Goal: Task Accomplishment & Management: Use online tool/utility

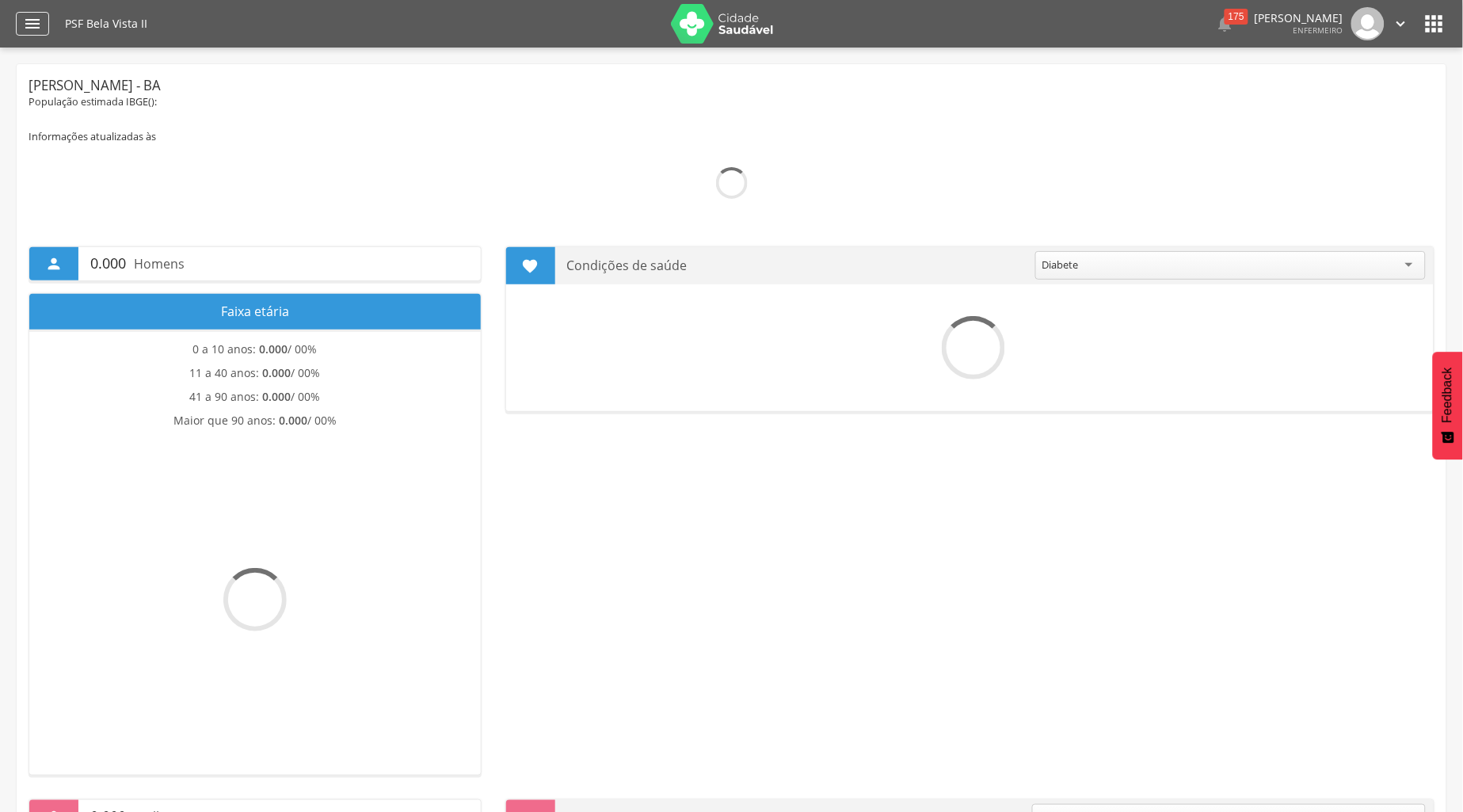
click at [26, 33] on icon "" at bounding box center [33, 23] width 19 height 19
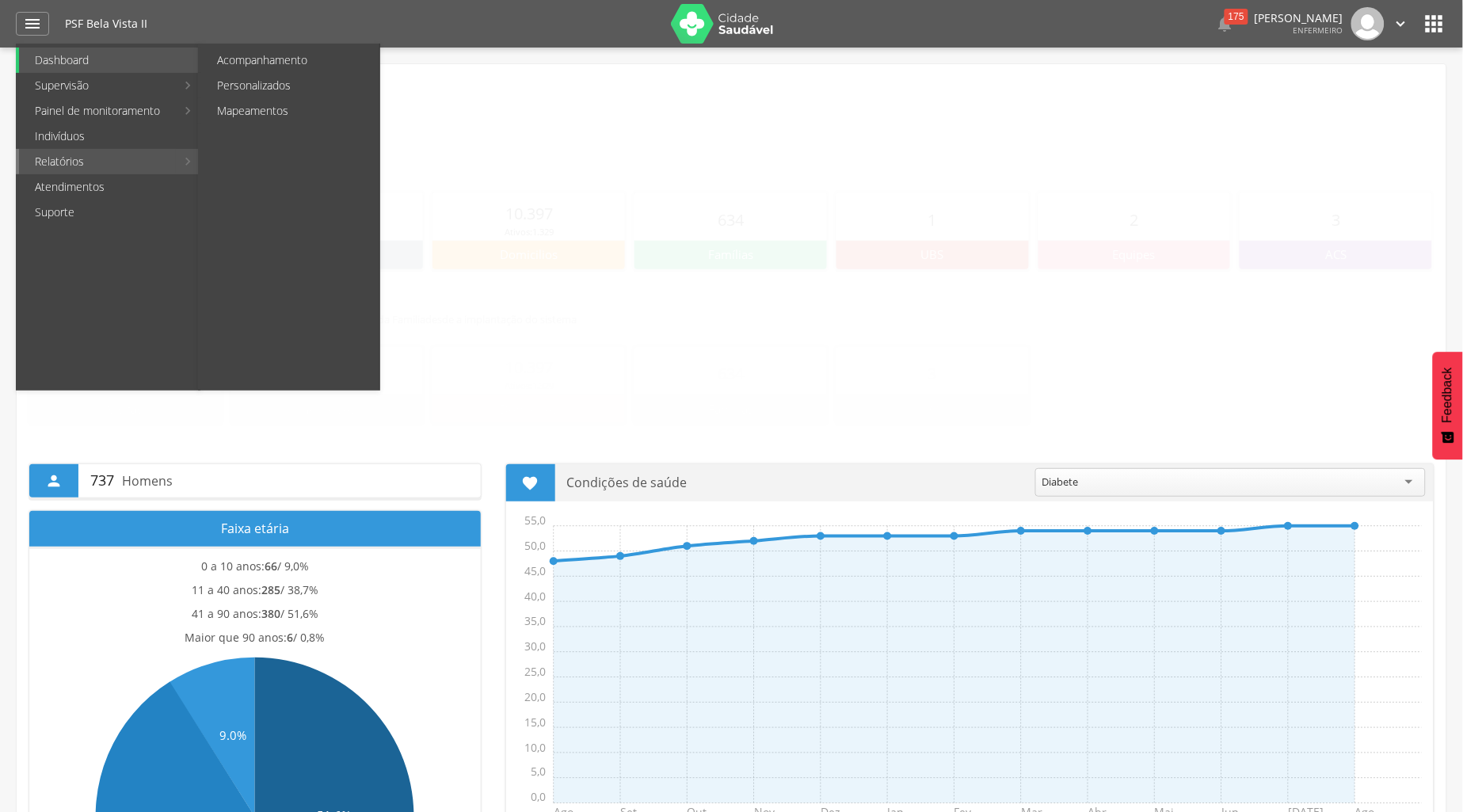
click at [65, 160] on link "Relatórios" at bounding box center [97, 161] width 157 height 25
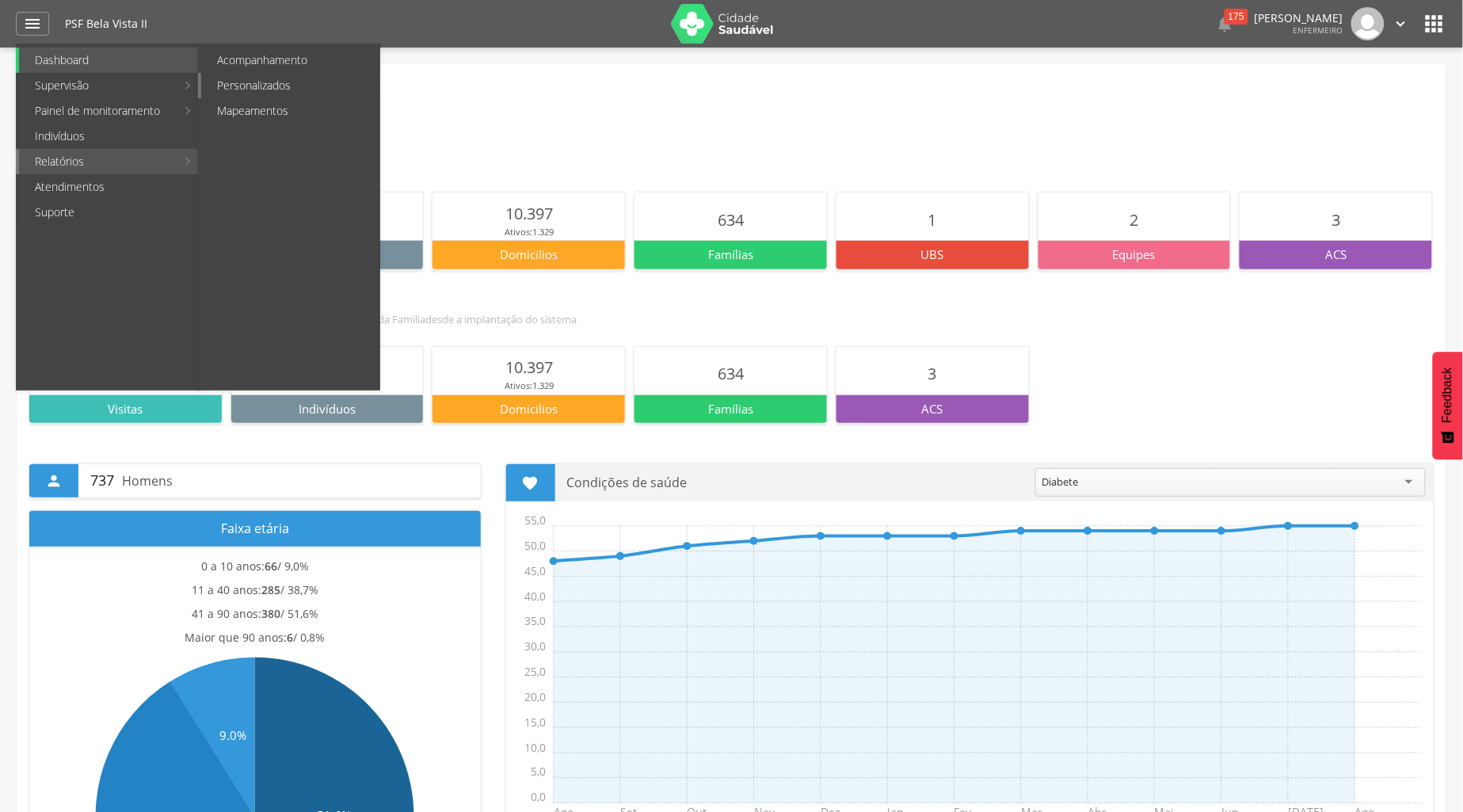
click at [250, 80] on link "Personalizados" at bounding box center [290, 85] width 179 height 25
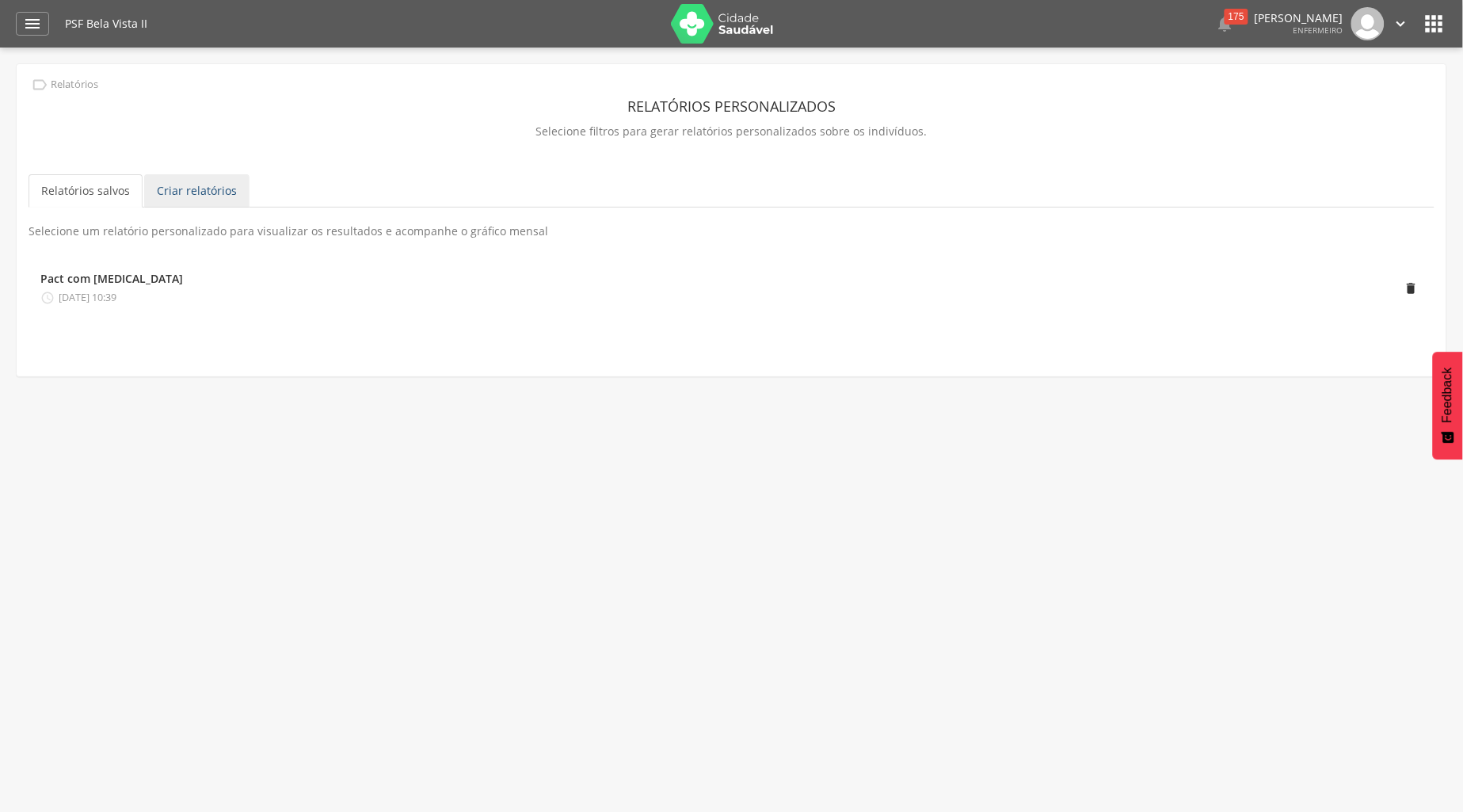
click at [202, 196] on link "Criar relatórios" at bounding box center [196, 191] width 106 height 34
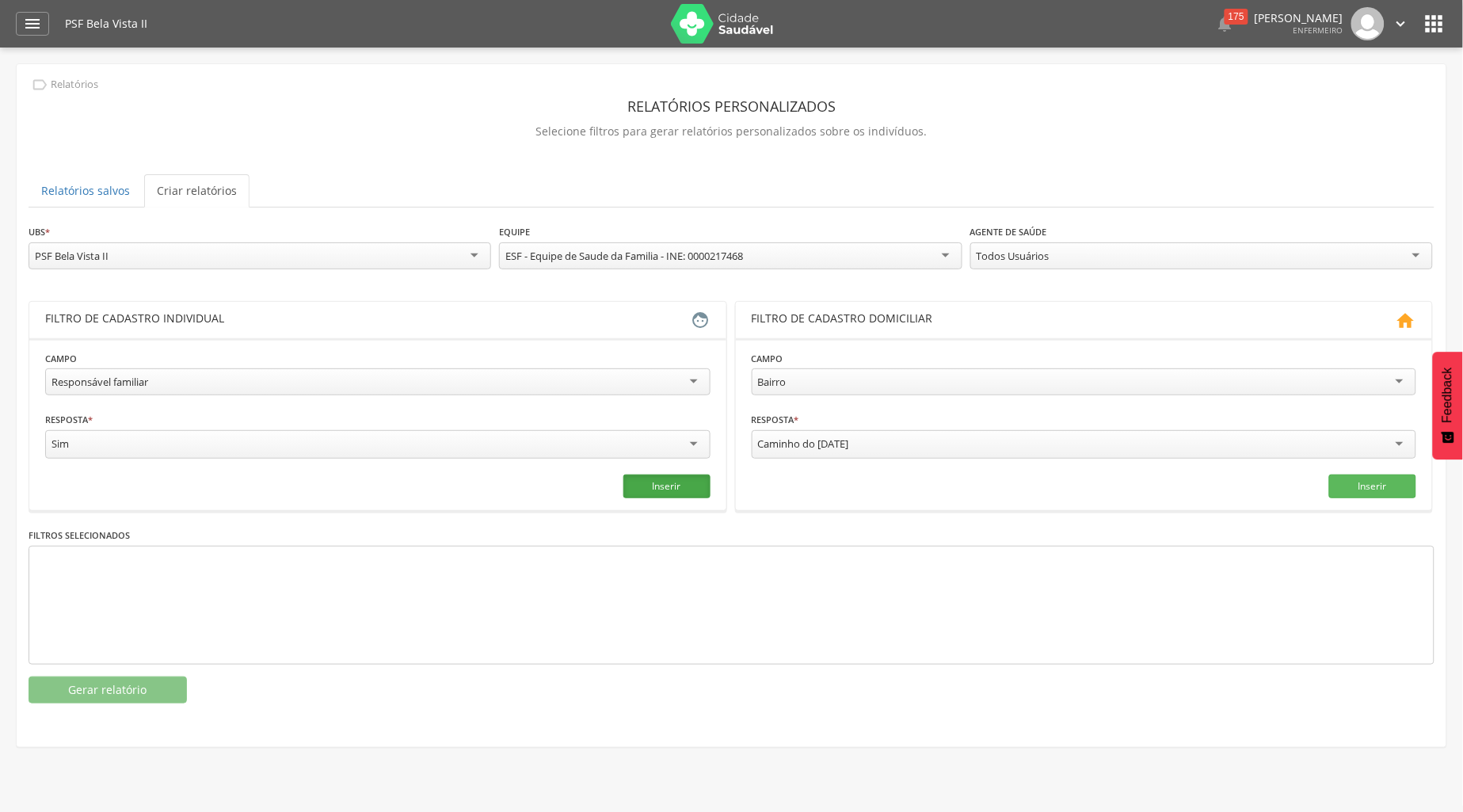
click at [636, 483] on button "Inserir" at bounding box center [666, 486] width 87 height 23
click at [169, 700] on button "Gerar relatório" at bounding box center [107, 689] width 158 height 27
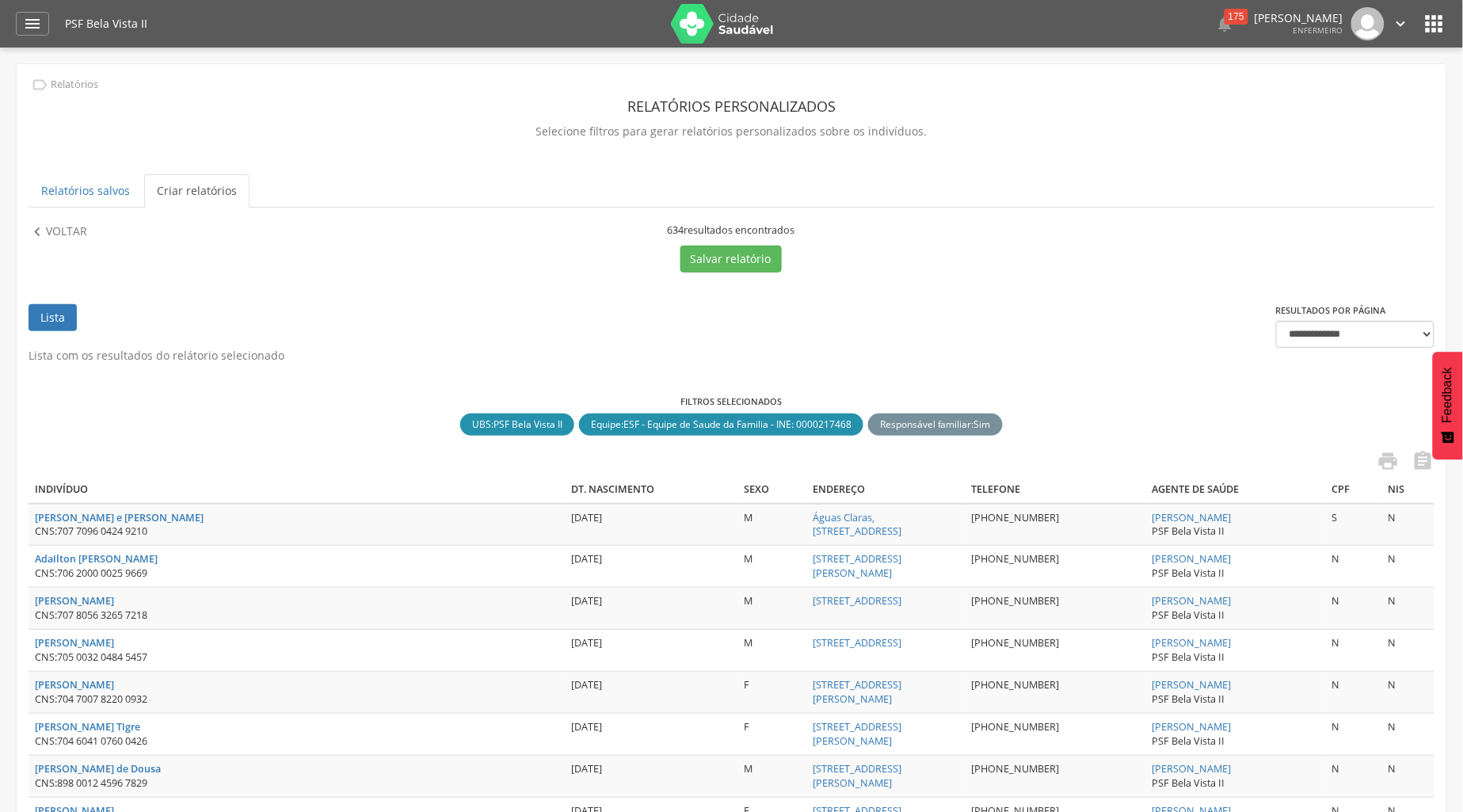
click at [189, 190] on link "Criar relatórios" at bounding box center [196, 191] width 106 height 34
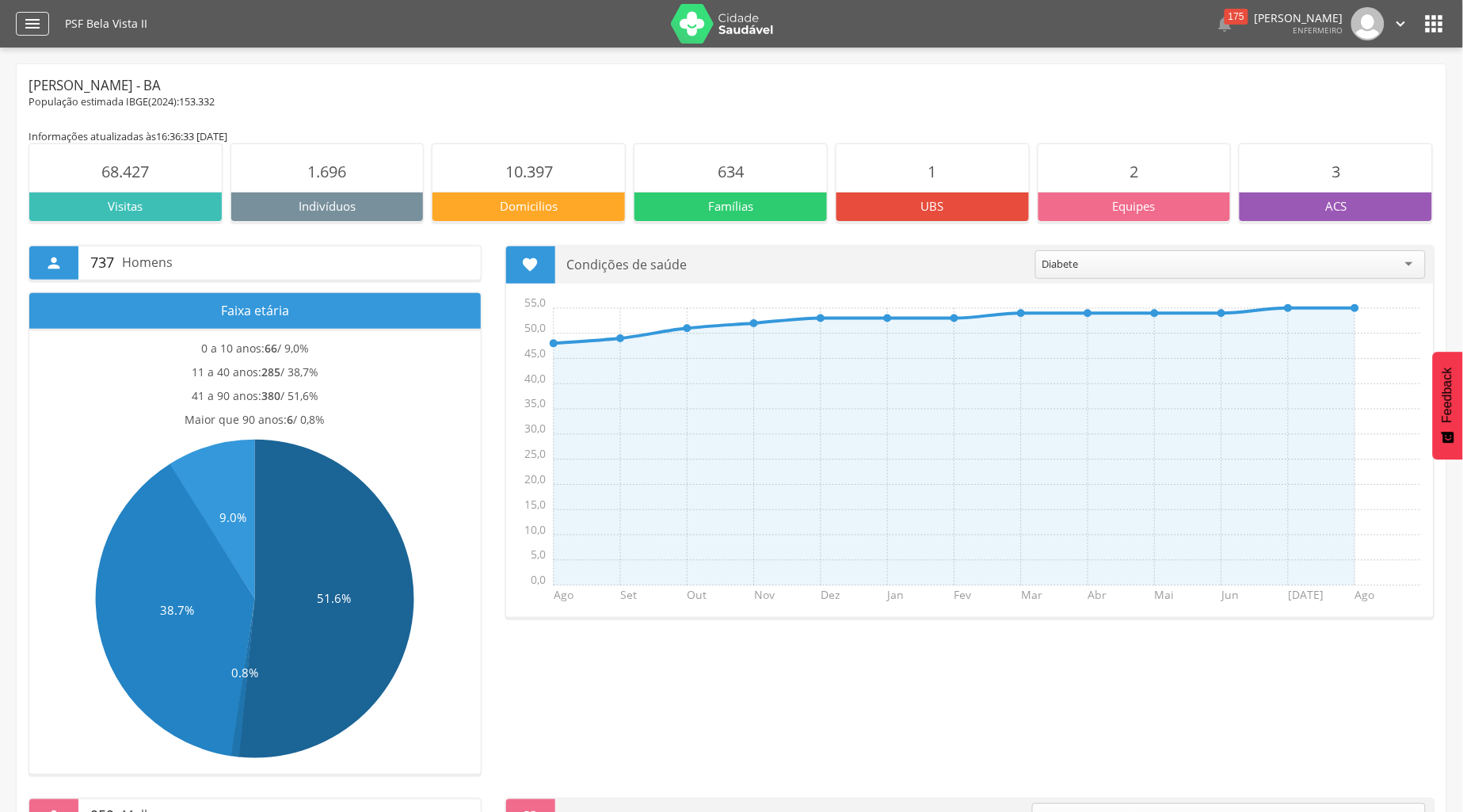
click at [35, 23] on icon "" at bounding box center [33, 23] width 19 height 19
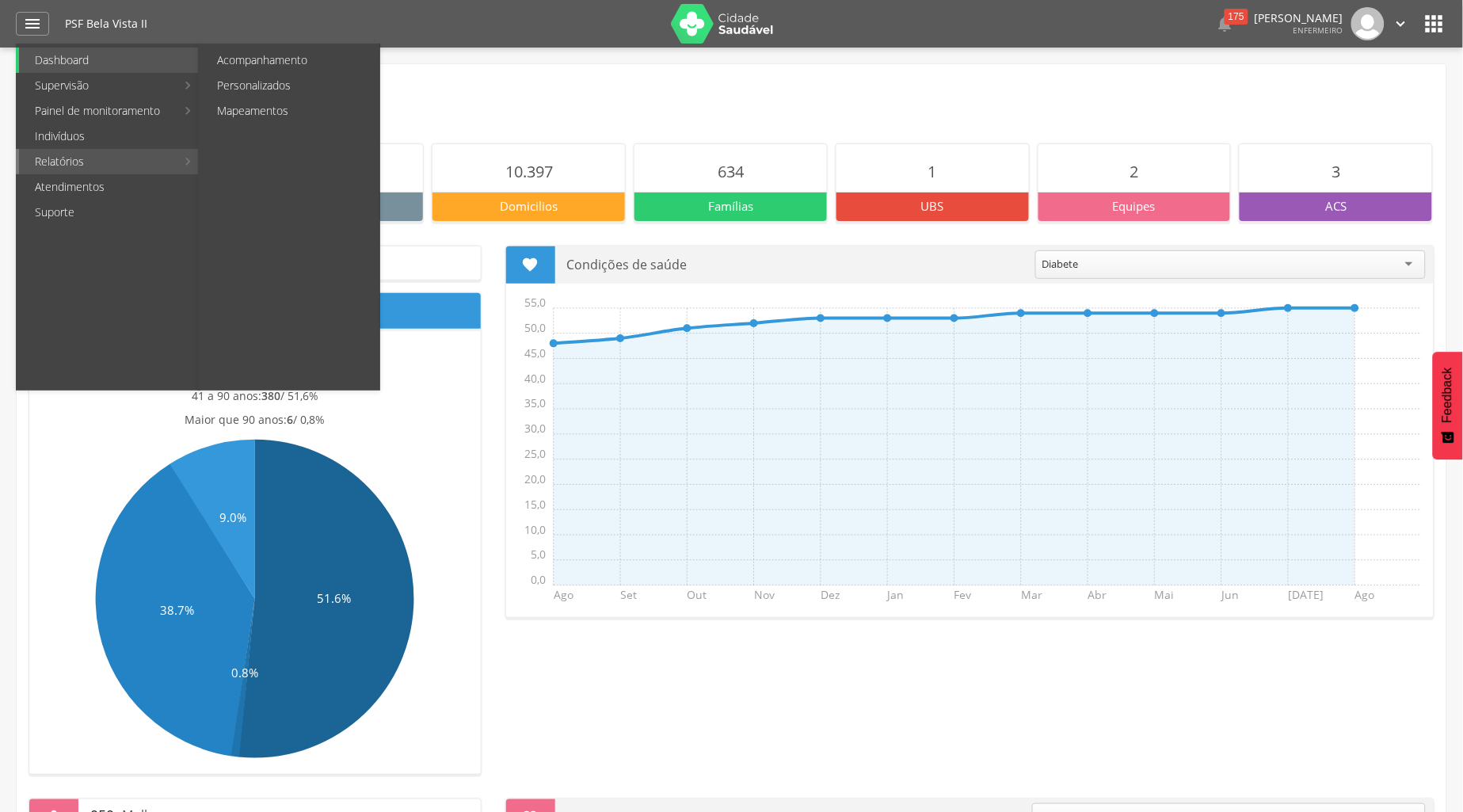
click at [72, 160] on link "Relatórios" at bounding box center [97, 161] width 157 height 25
click at [245, 87] on link "Personalizados" at bounding box center [290, 85] width 179 height 25
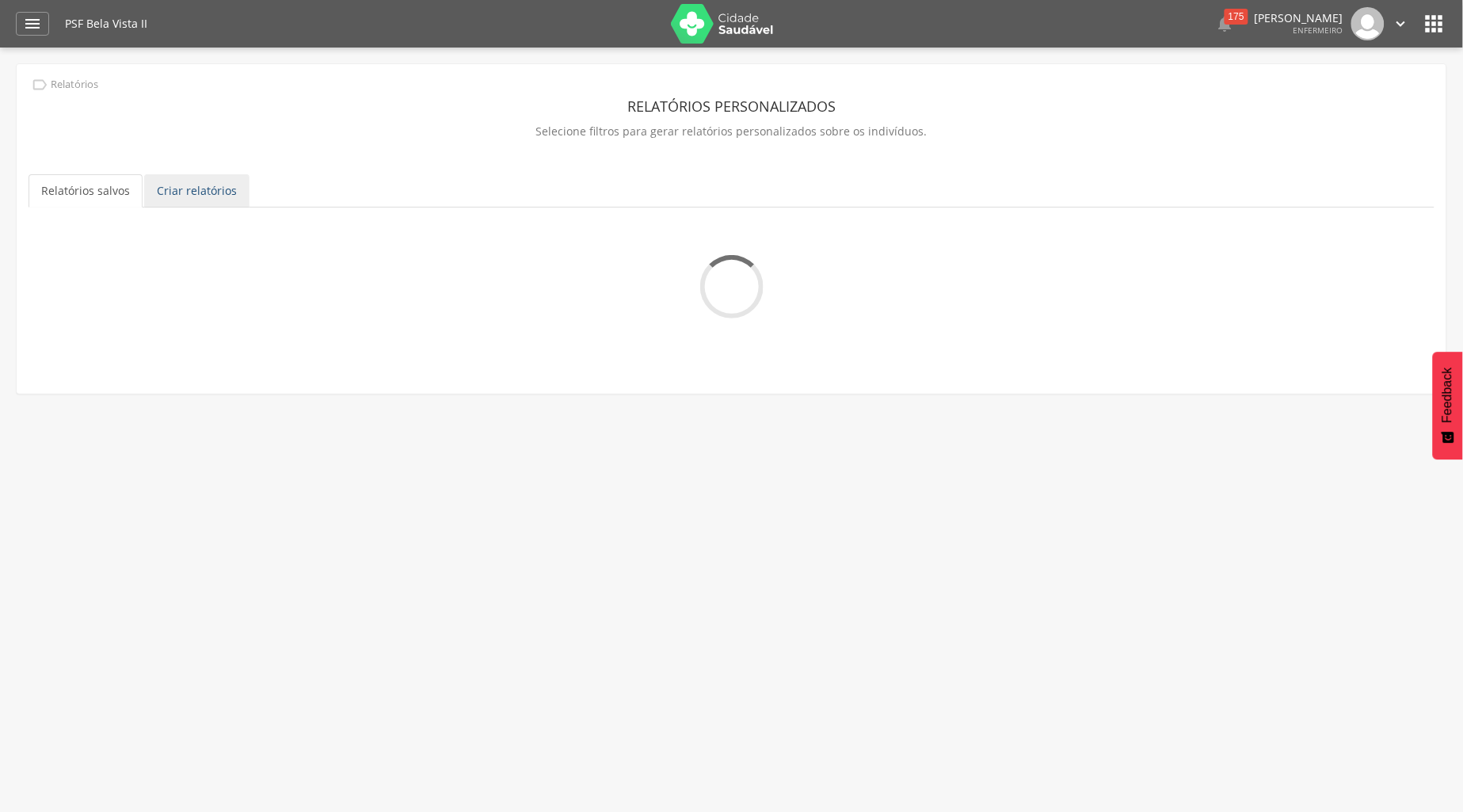
click at [217, 194] on link "Criar relatórios" at bounding box center [196, 191] width 106 height 34
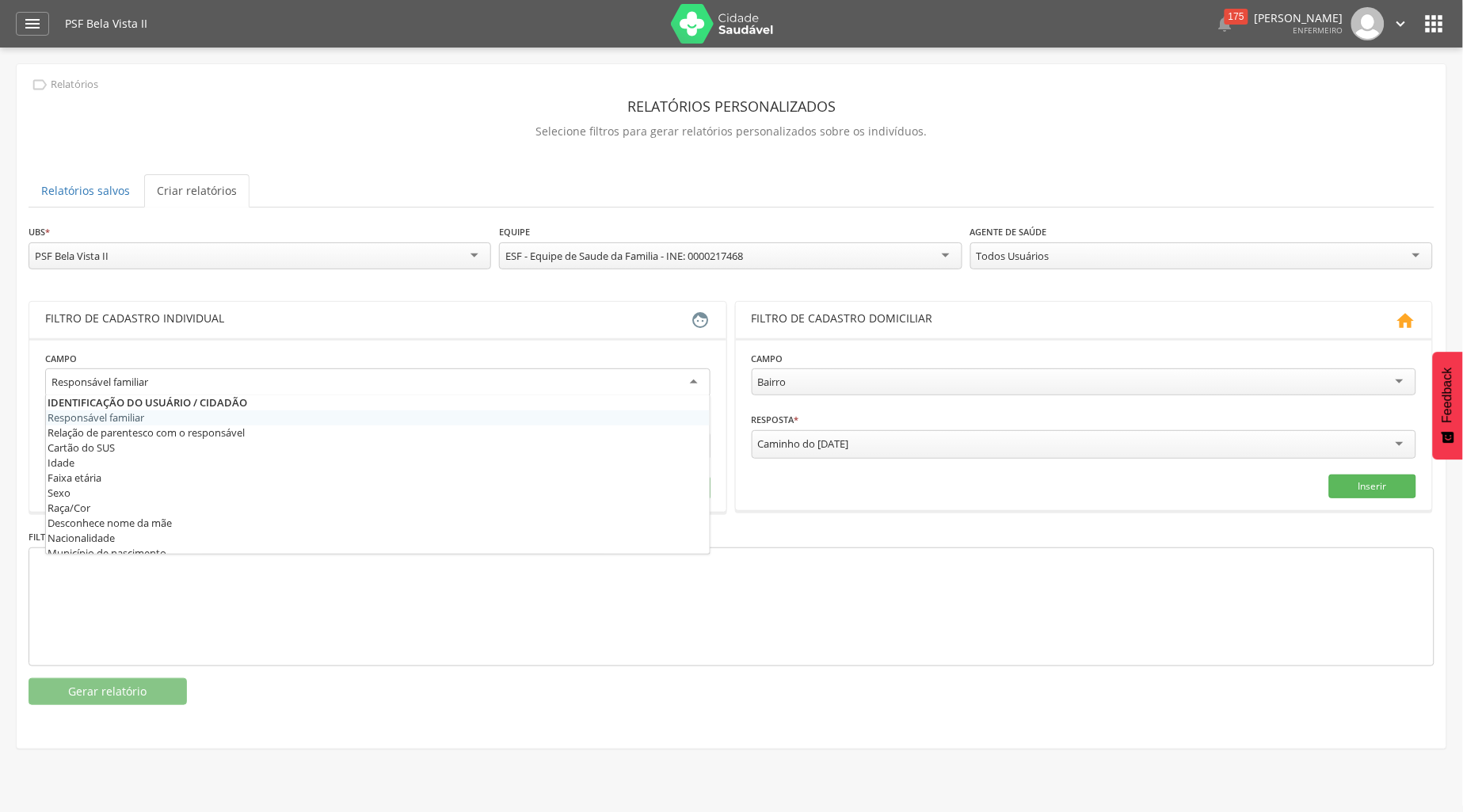
click at [691, 384] on div "Responsável familiar" at bounding box center [377, 383] width 665 height 28
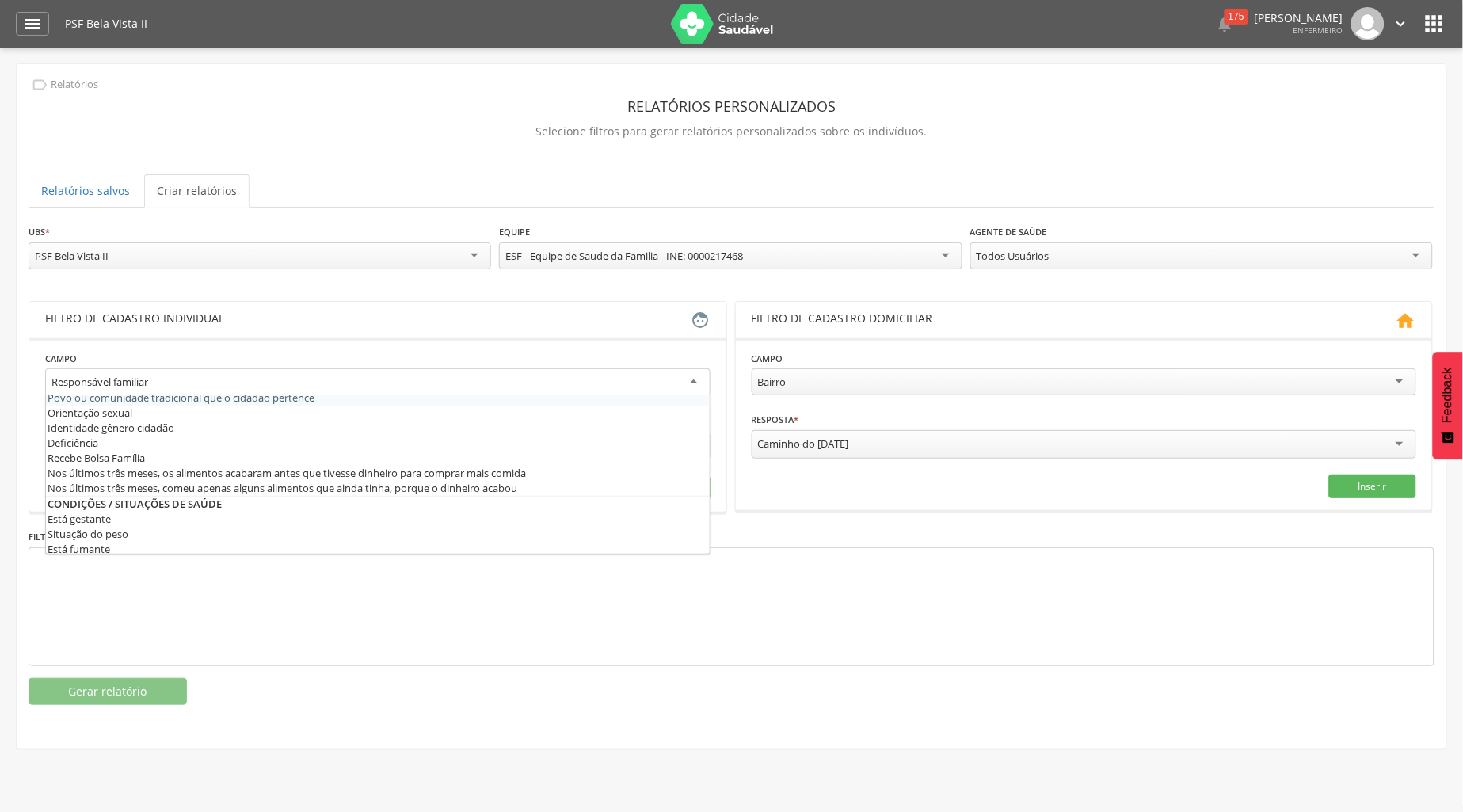
scroll to position [440, 0]
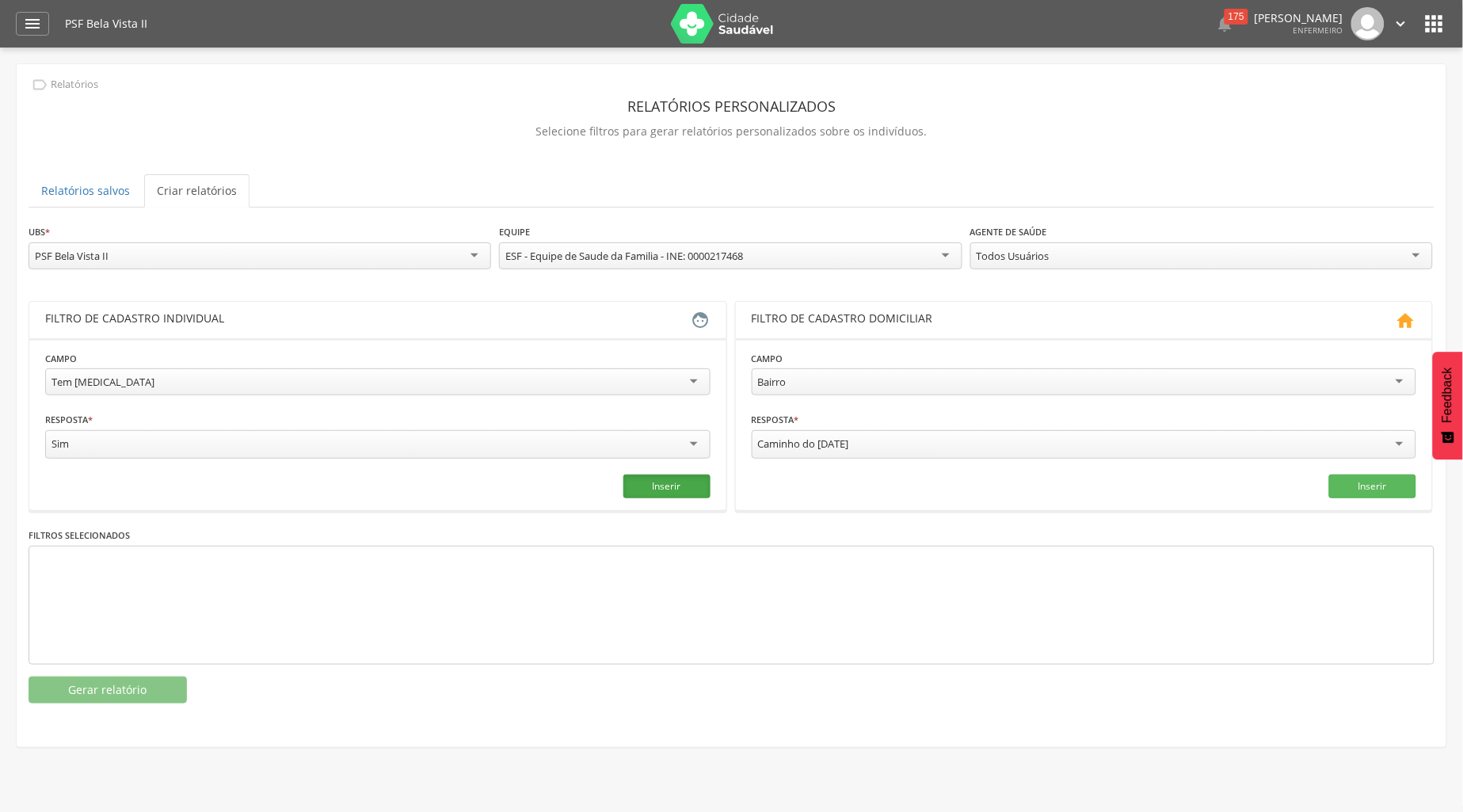
click at [658, 478] on button "Inserir" at bounding box center [666, 486] width 87 height 23
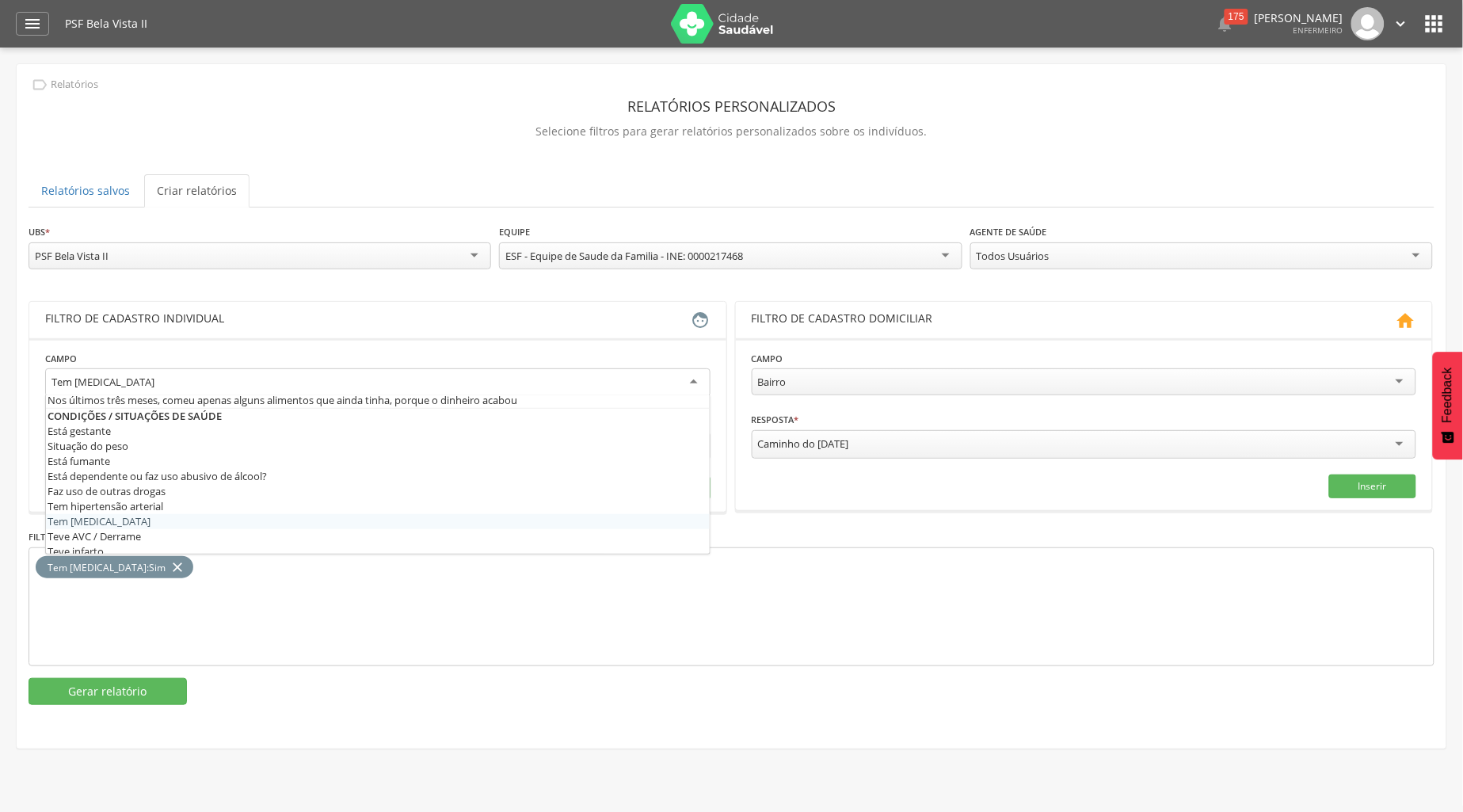
click at [690, 384] on div "Tem [MEDICAL_DATA]" at bounding box center [377, 383] width 665 height 28
click at [689, 384] on div "Está gestante" at bounding box center [377, 383] width 665 height 28
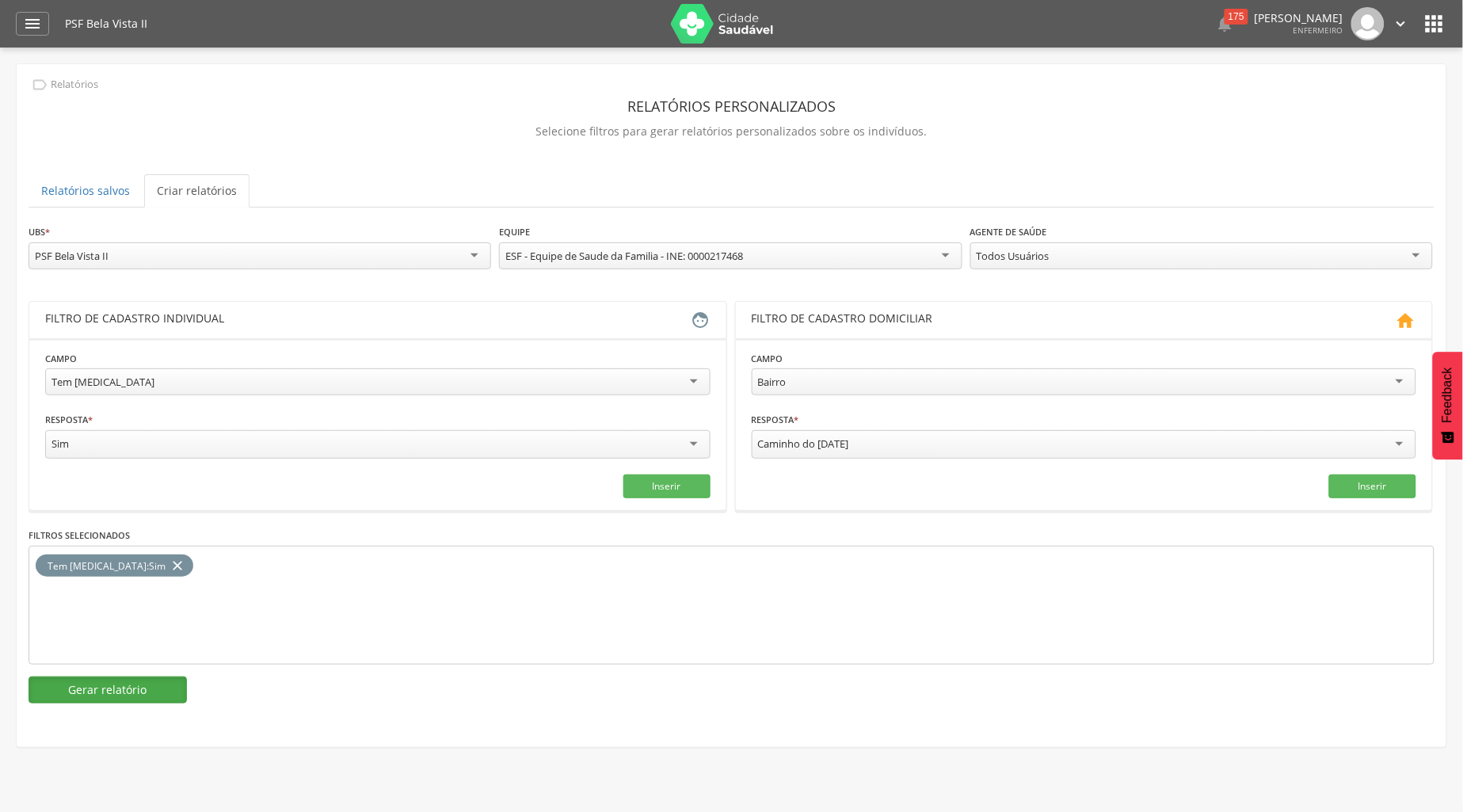
click at [144, 692] on button "Gerar relatório" at bounding box center [107, 689] width 158 height 27
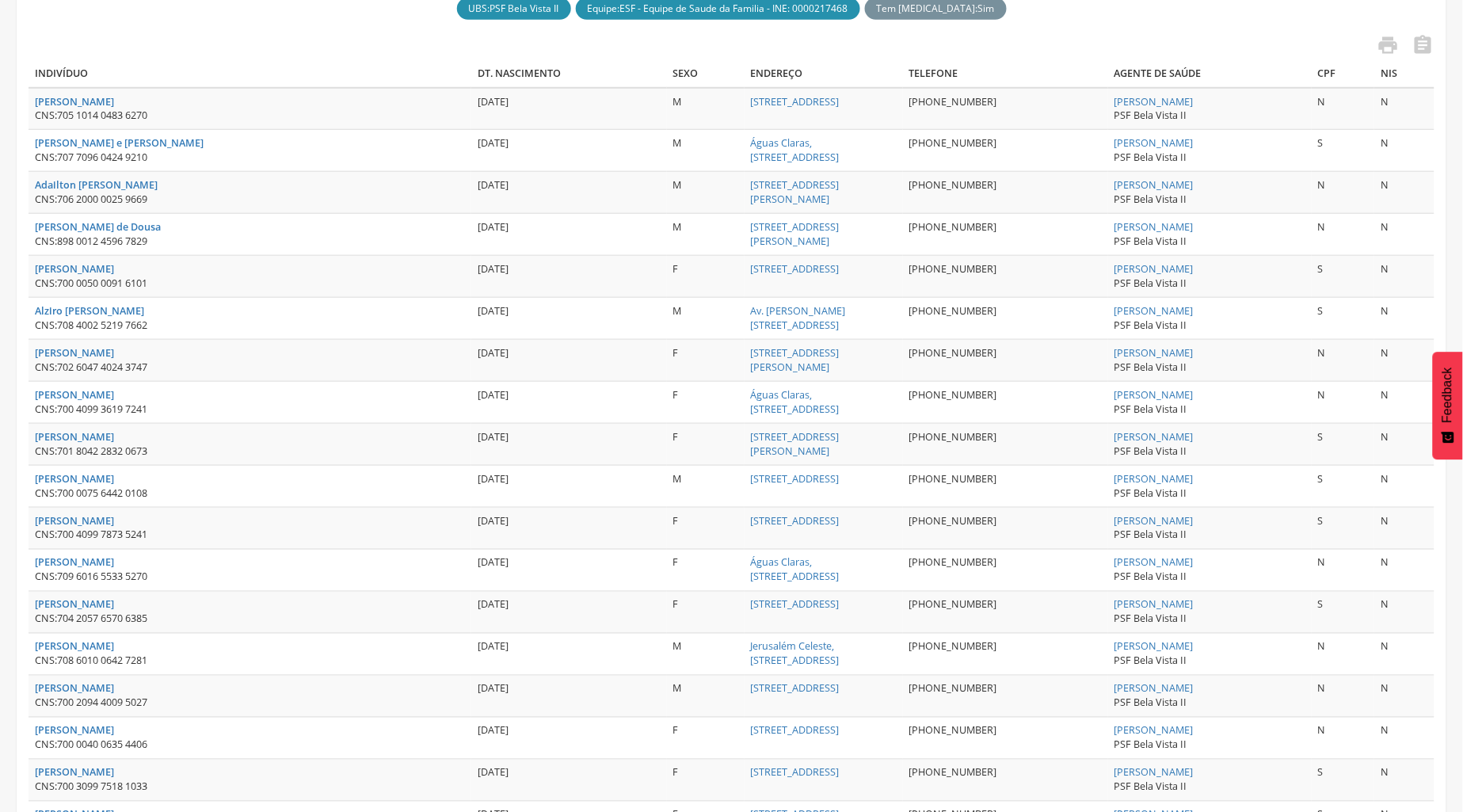
scroll to position [0, 0]
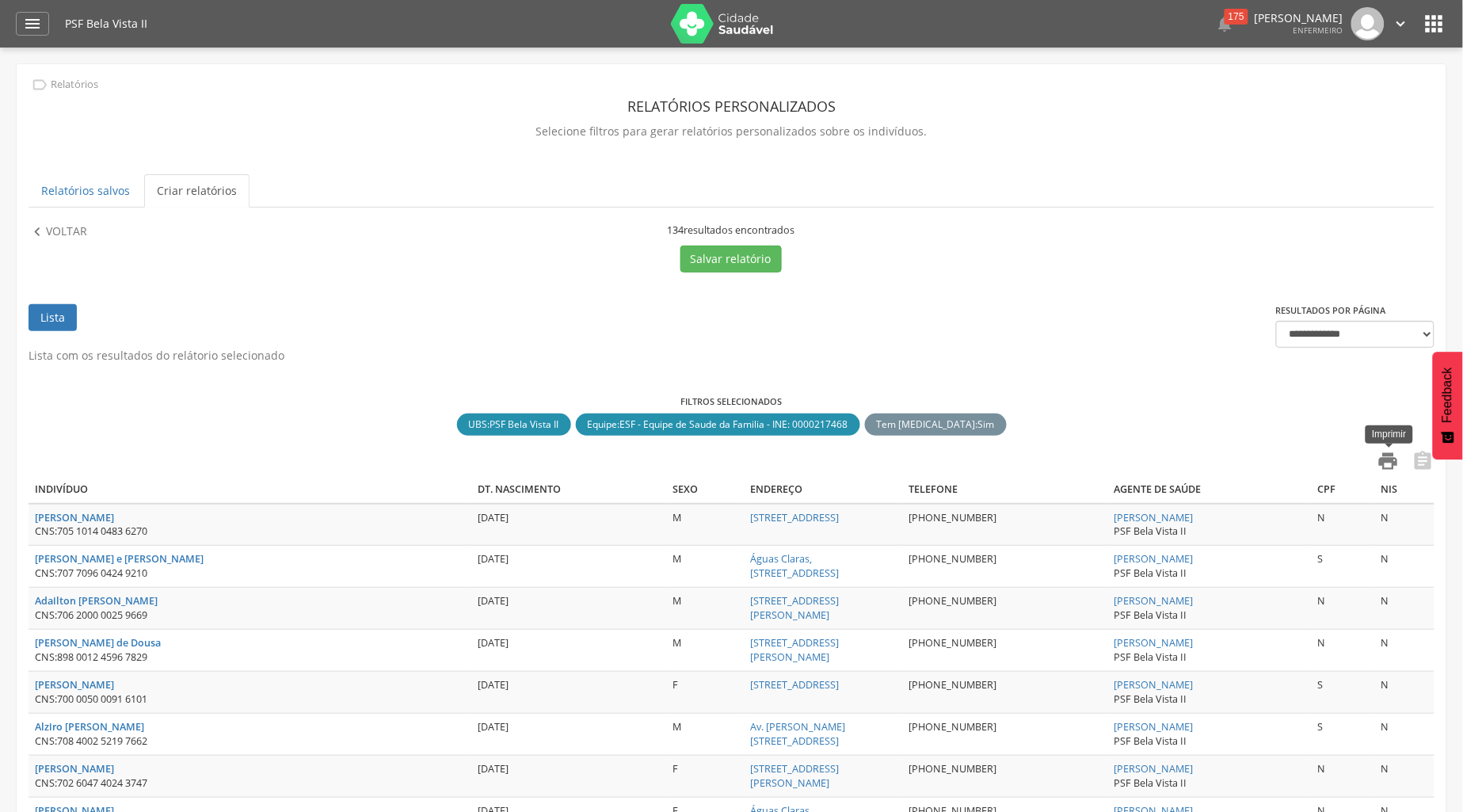
click at [1394, 469] on icon "" at bounding box center [1388, 461] width 22 height 22
